Goal: Transaction & Acquisition: Purchase product/service

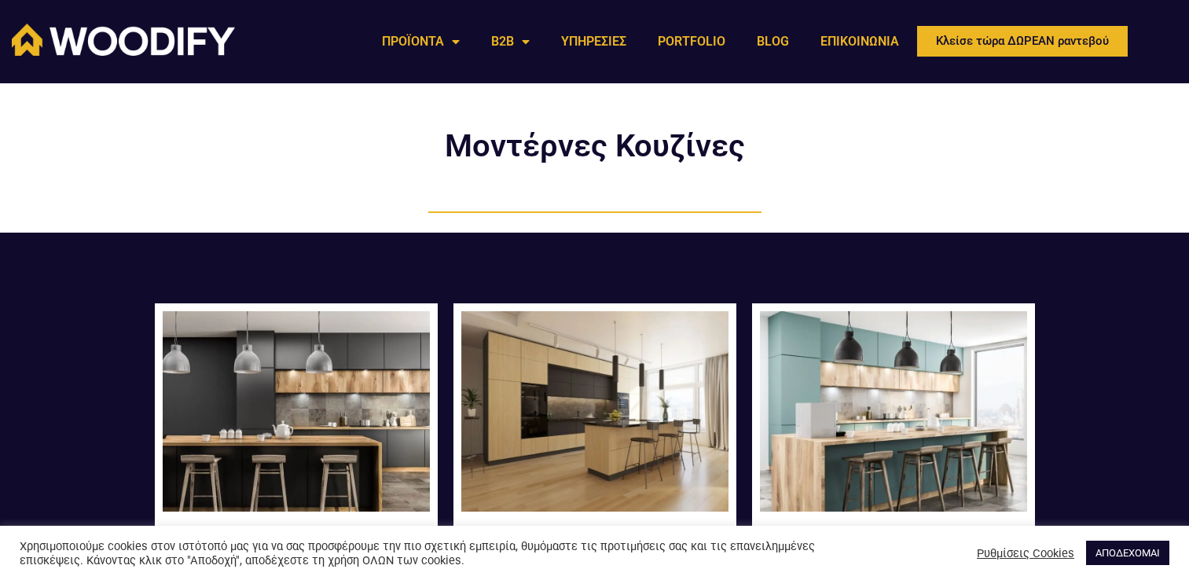
scroll to position [157, 0]
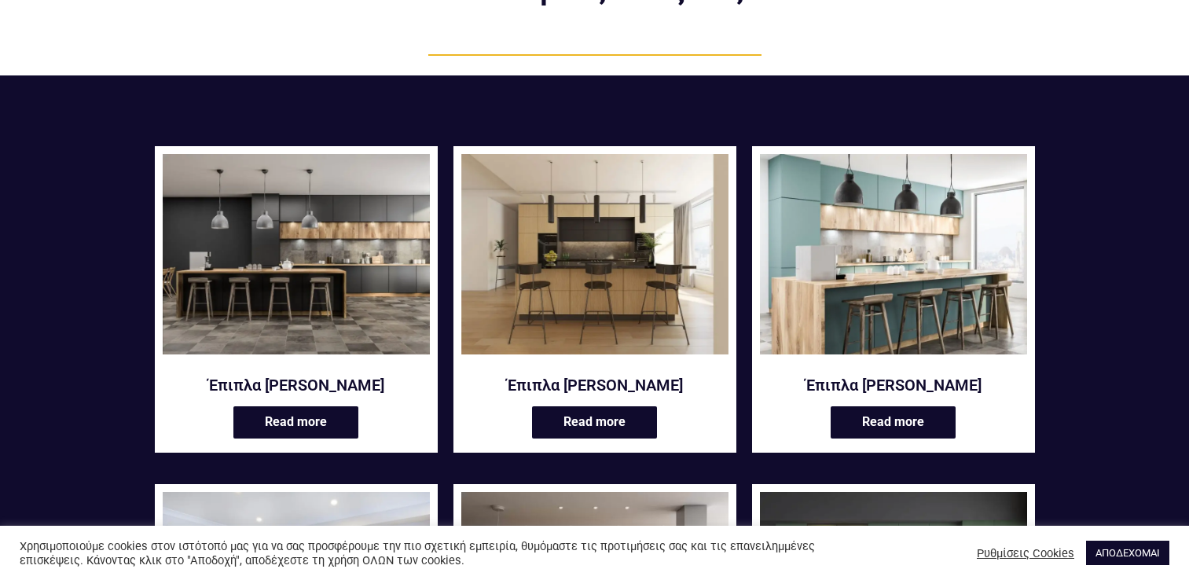
click at [276, 260] on img at bounding box center [296, 254] width 267 height 200
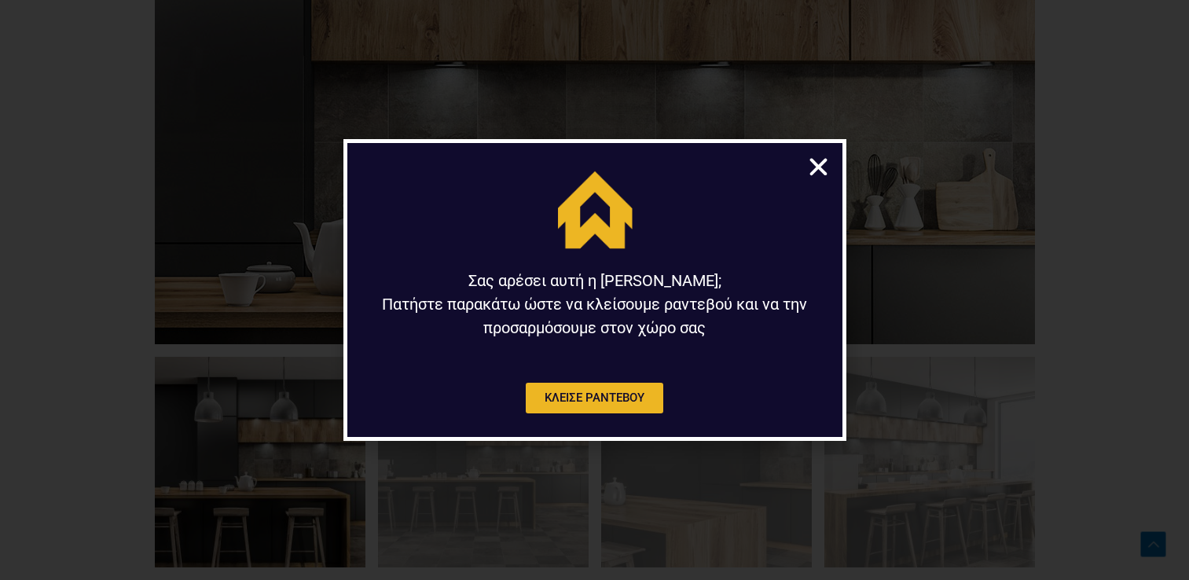
scroll to position [1179, 0]
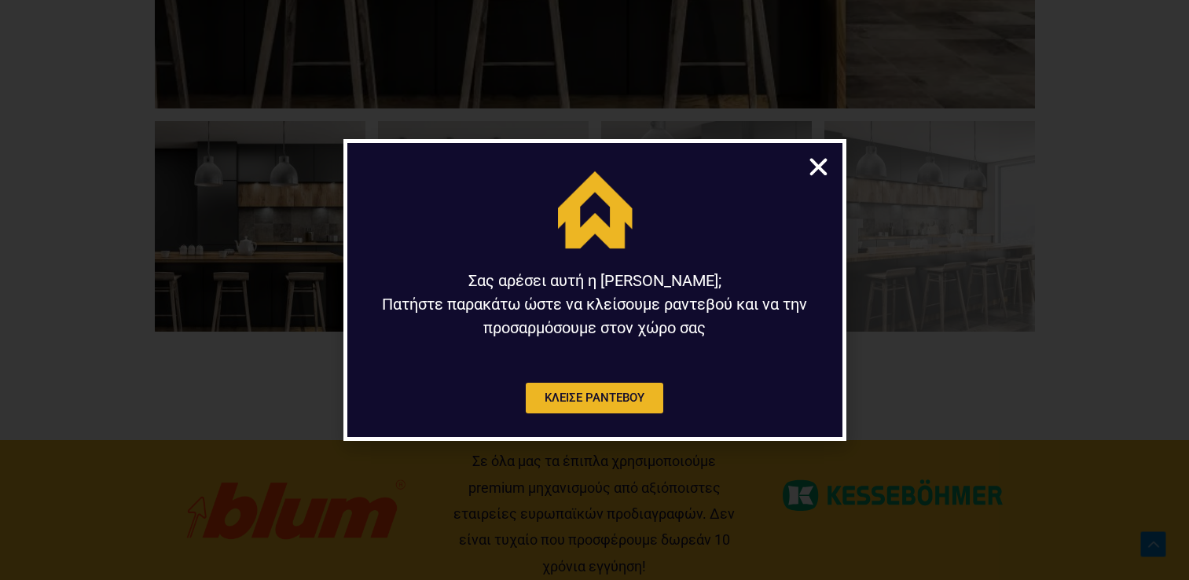
click at [820, 161] on icon "Close" at bounding box center [819, 167] width 24 height 24
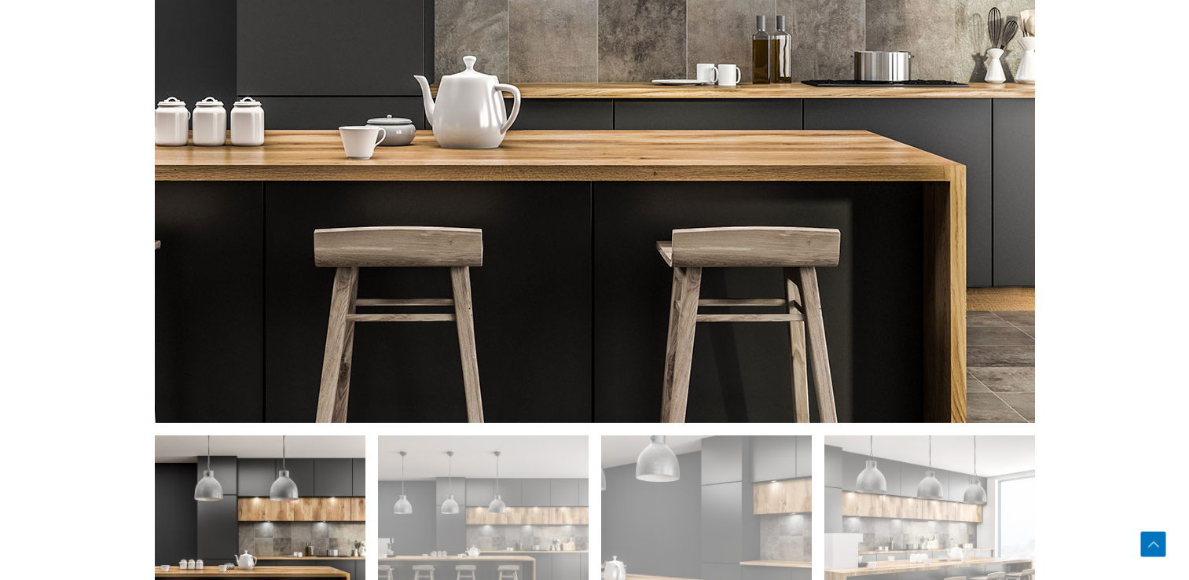
scroll to position [1022, 0]
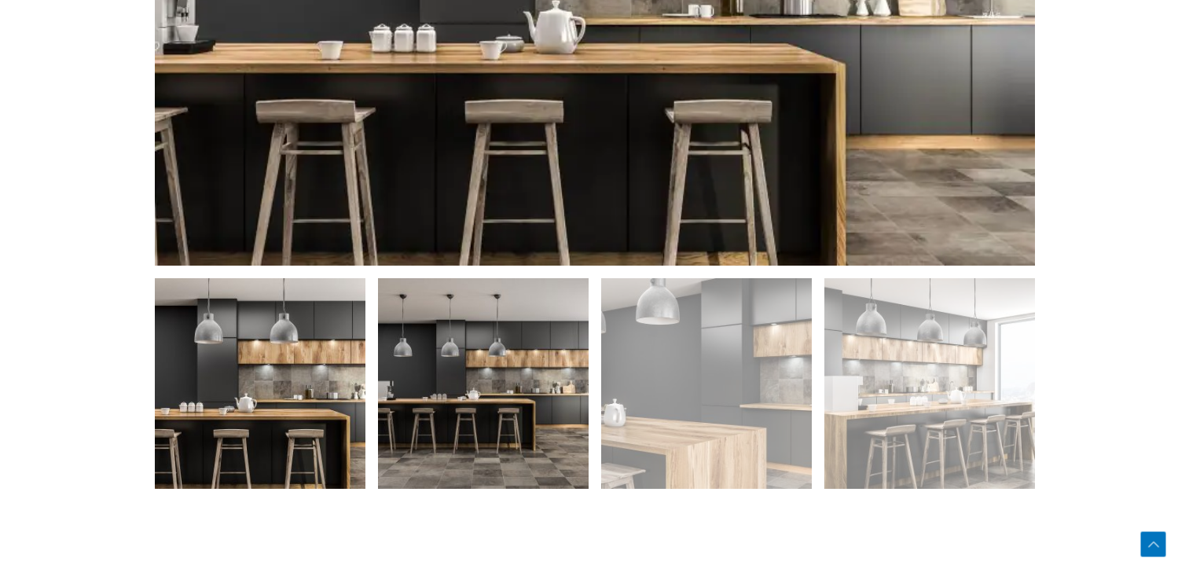
click at [474, 402] on img at bounding box center [483, 383] width 211 height 211
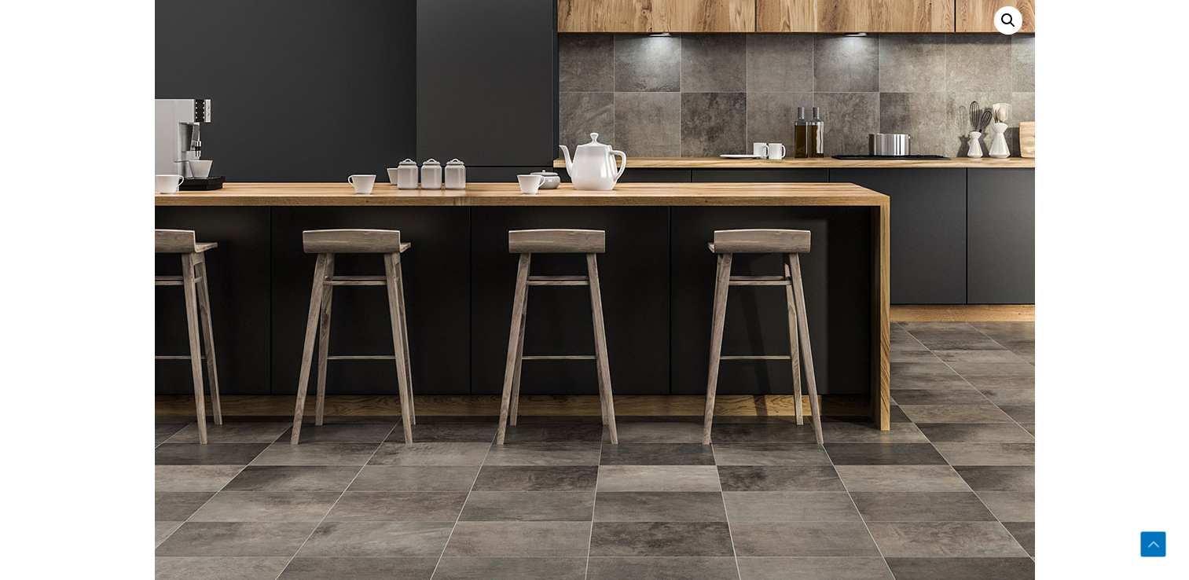
scroll to position [943, 0]
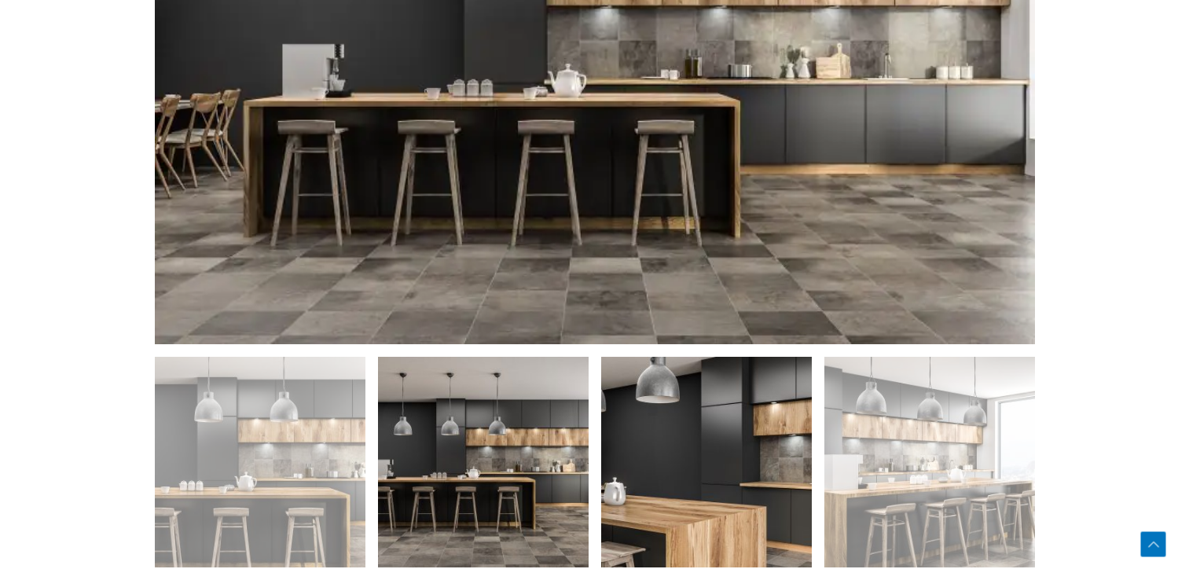
click at [736, 495] on img at bounding box center [706, 462] width 211 height 211
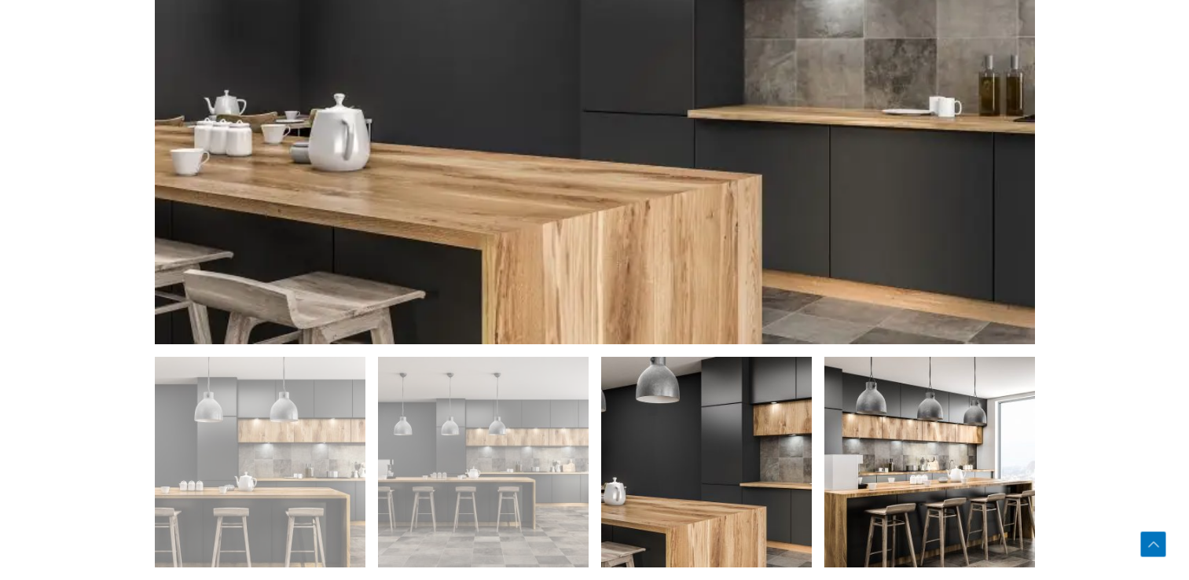
click at [968, 469] on img at bounding box center [930, 462] width 211 height 211
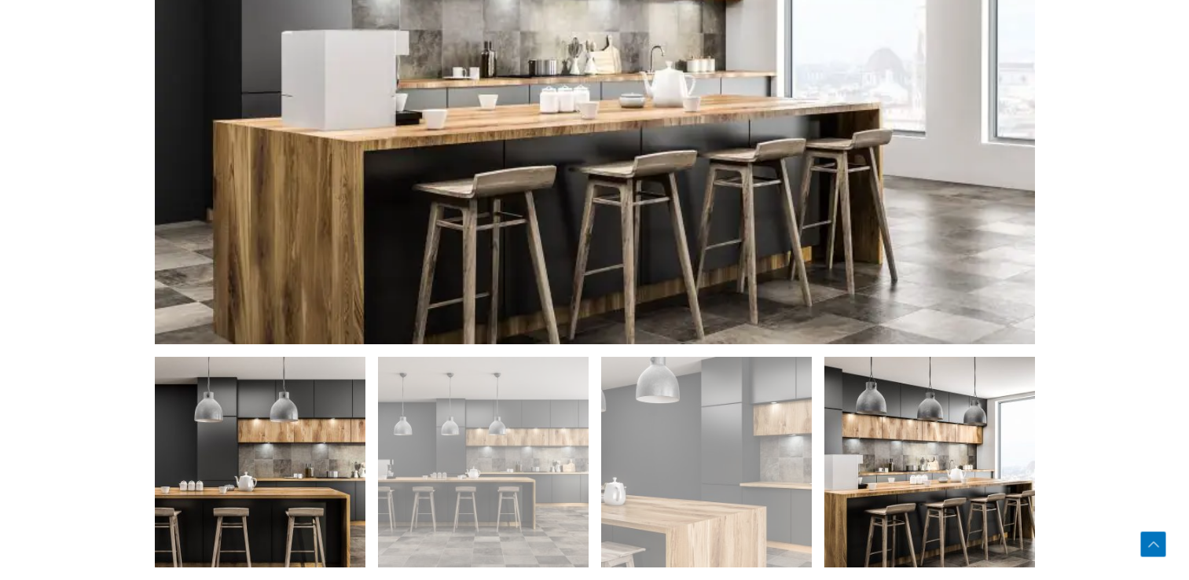
click at [343, 508] on img at bounding box center [260, 462] width 211 height 211
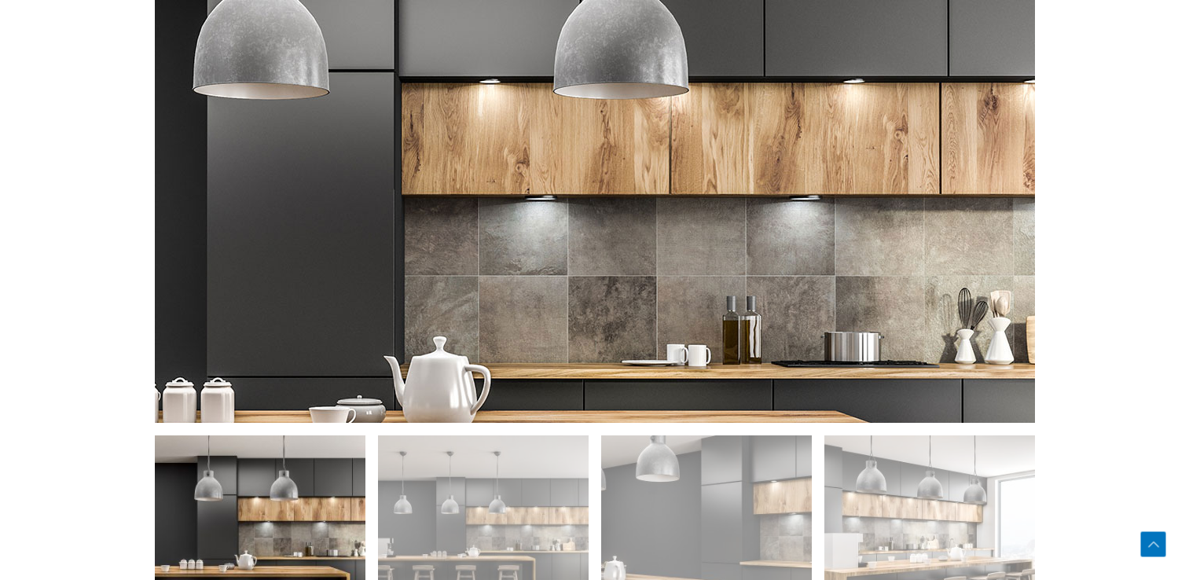
scroll to position [1022, 0]
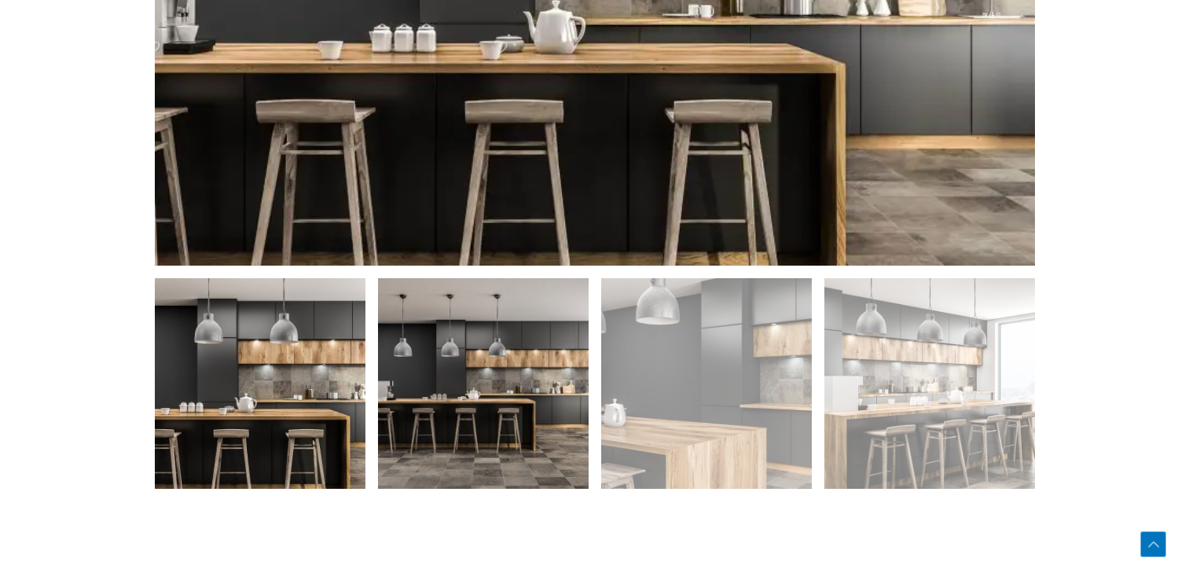
click at [469, 420] on img at bounding box center [483, 383] width 211 height 211
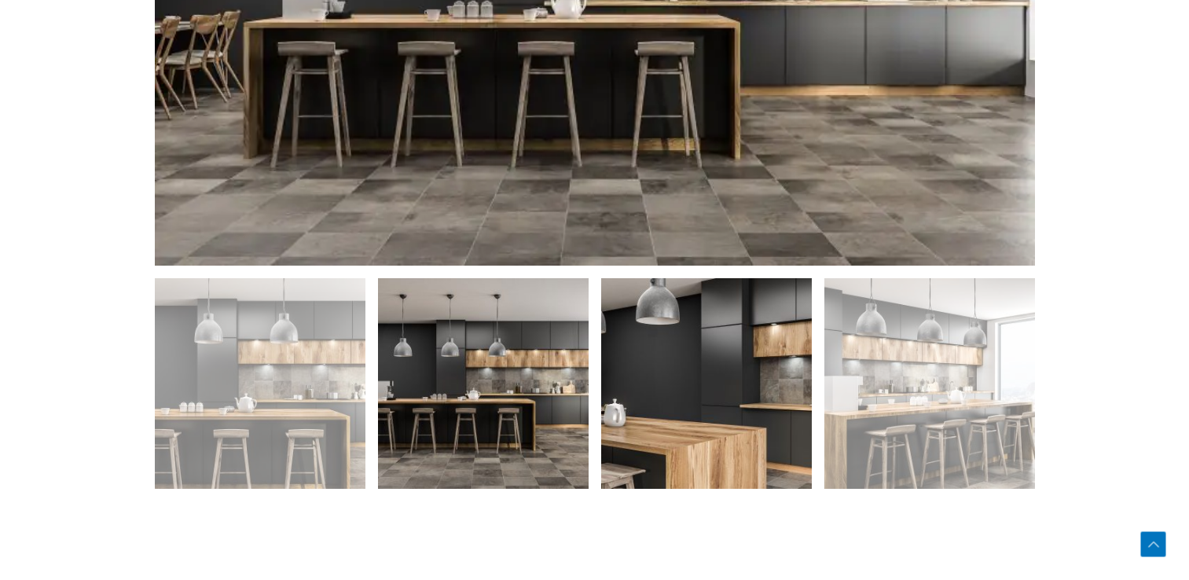
click at [749, 351] on img at bounding box center [706, 383] width 211 height 211
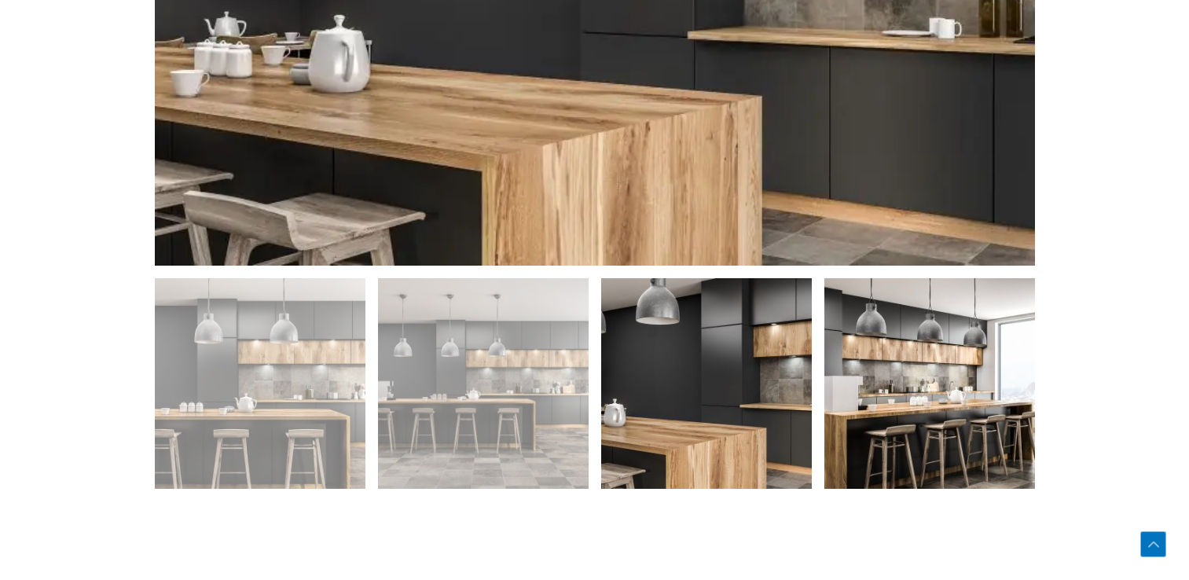
click at [968, 401] on img at bounding box center [930, 383] width 211 height 211
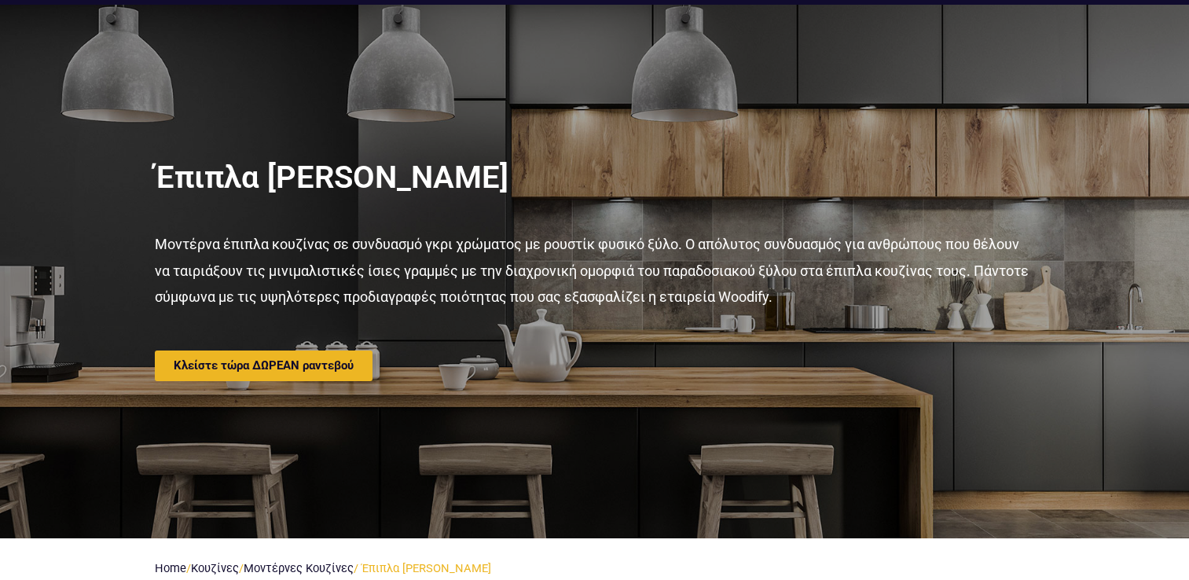
scroll to position [0, 0]
